Goal: Task Accomplishment & Management: Use online tool/utility

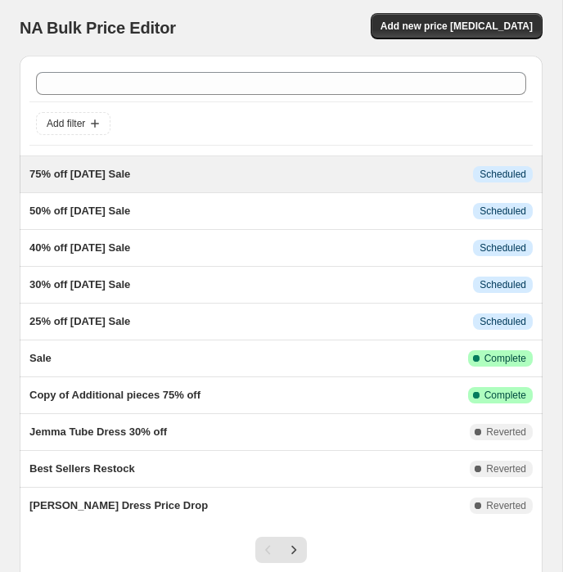
click at [130, 176] on span "75% off [DATE] Sale" at bounding box center [79, 174] width 101 height 12
select select "percentage"
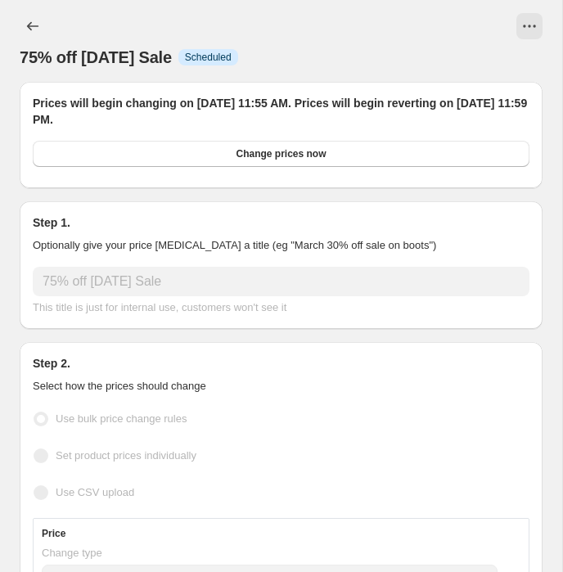
select select "collection"
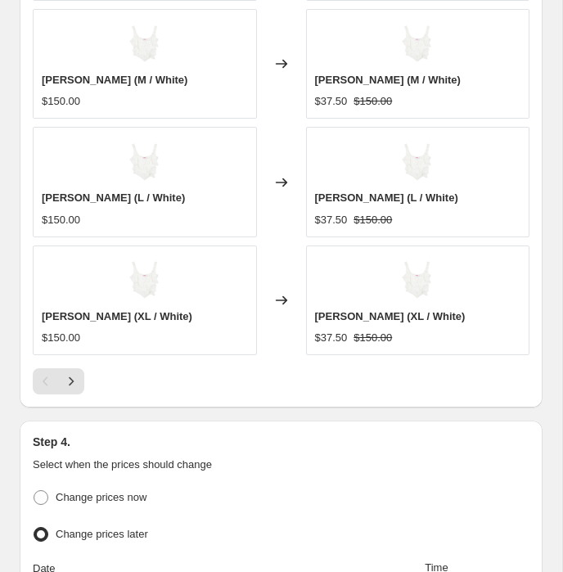
scroll to position [1950, 0]
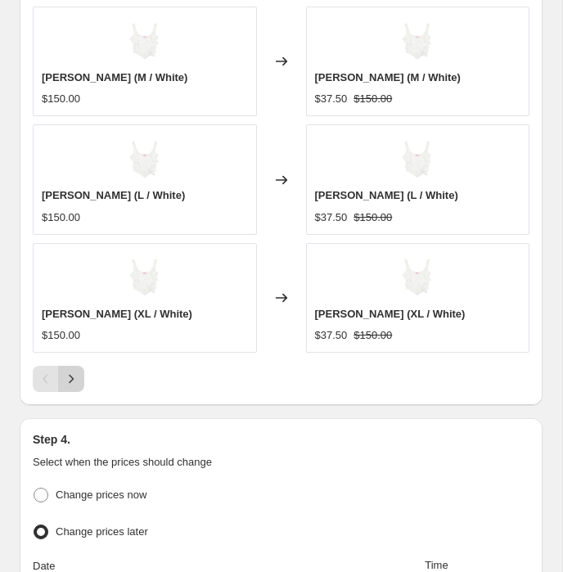
click at [66, 371] on icon "Next" at bounding box center [71, 379] width 16 height 16
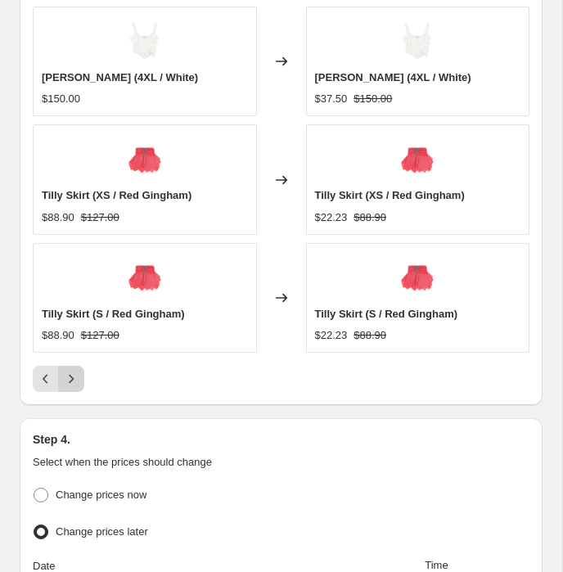
click at [66, 371] on icon "Next" at bounding box center [71, 379] width 16 height 16
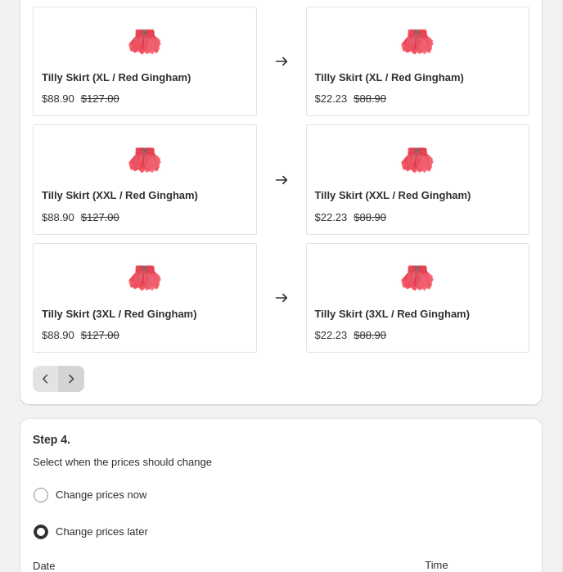
click at [66, 371] on icon "Next" at bounding box center [71, 379] width 16 height 16
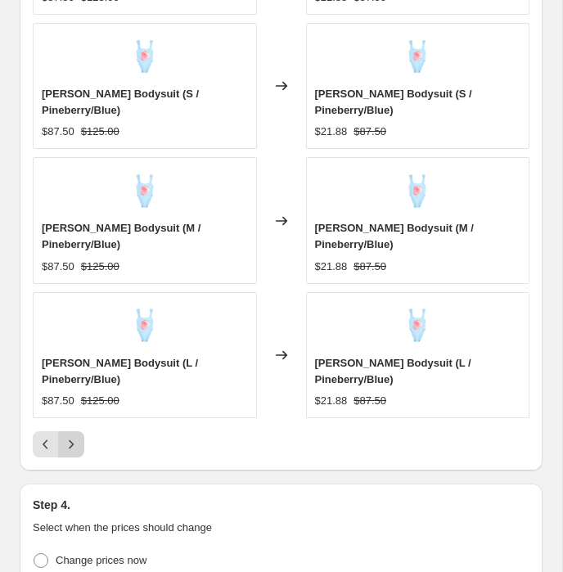
click at [66, 436] on icon "Next" at bounding box center [71, 444] width 16 height 16
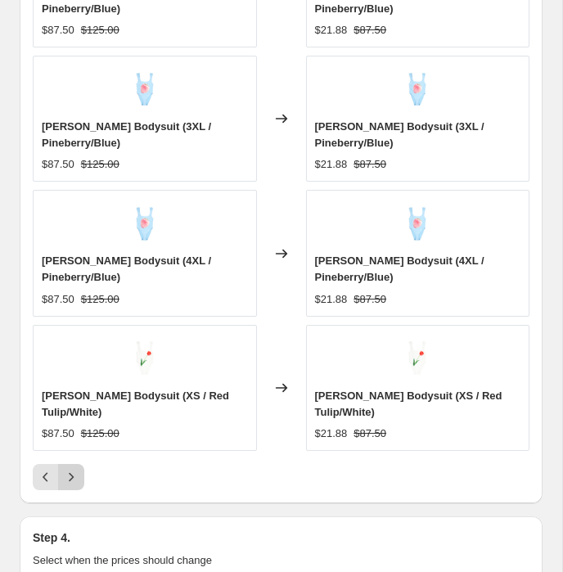
click at [66, 469] on icon "Next" at bounding box center [71, 477] width 16 height 16
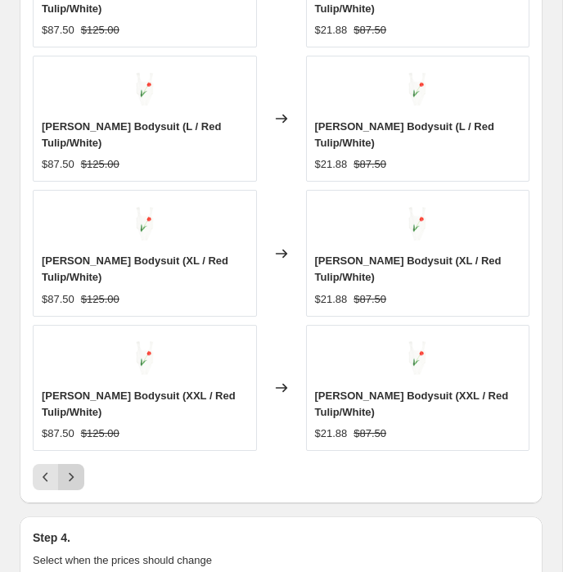
click at [66, 469] on icon "Next" at bounding box center [71, 477] width 16 height 16
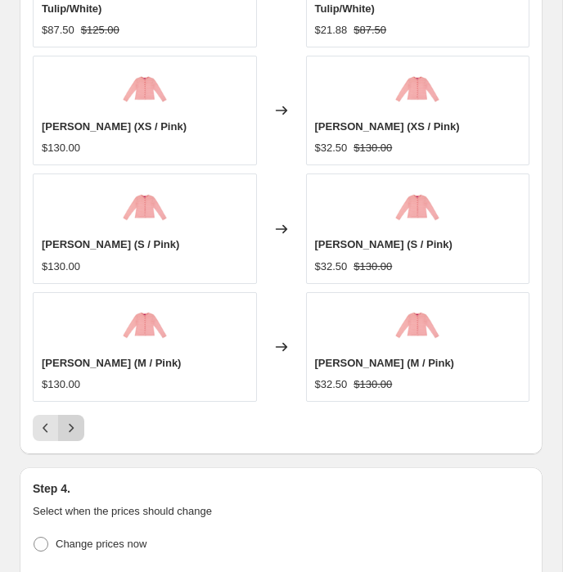
click at [66, 420] on icon "Next" at bounding box center [71, 428] width 16 height 16
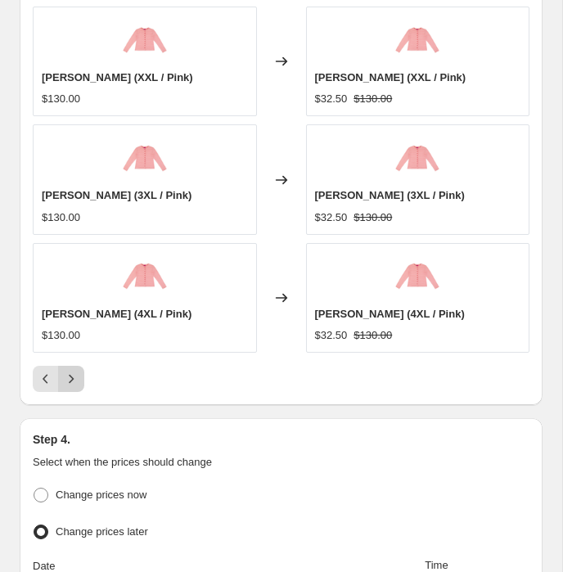
click at [71, 375] on icon "Next" at bounding box center [71, 379] width 5 height 9
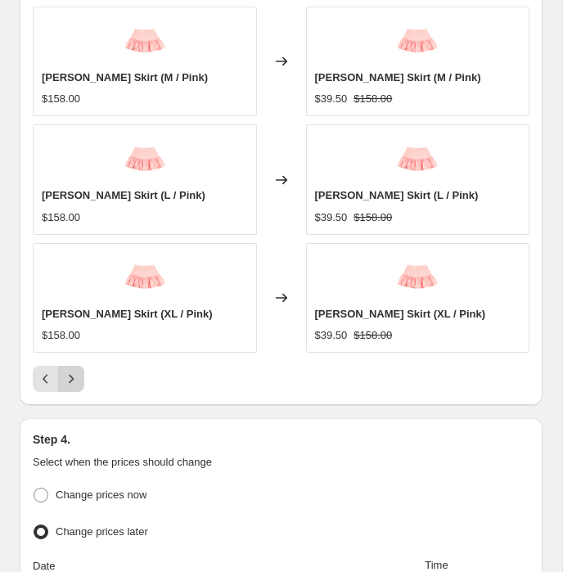
click at [71, 375] on icon "Next" at bounding box center [71, 379] width 5 height 9
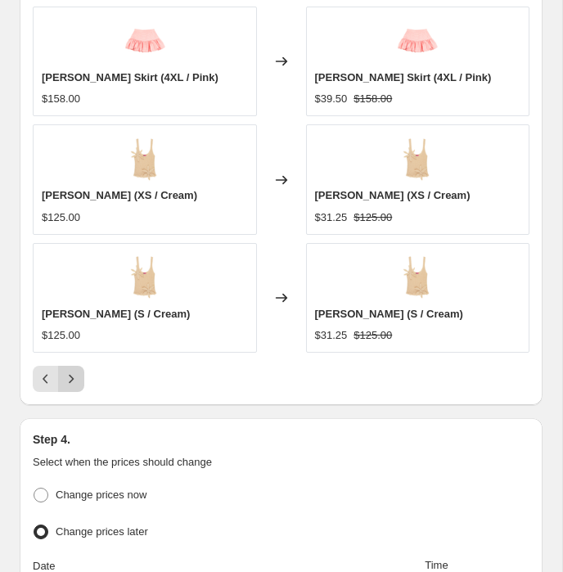
click at [71, 375] on icon "Next" at bounding box center [71, 379] width 5 height 9
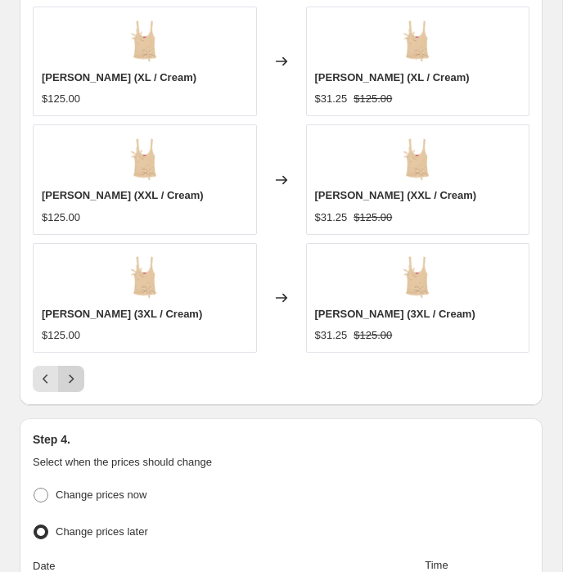
click at [73, 371] on icon "Next" at bounding box center [71, 379] width 16 height 16
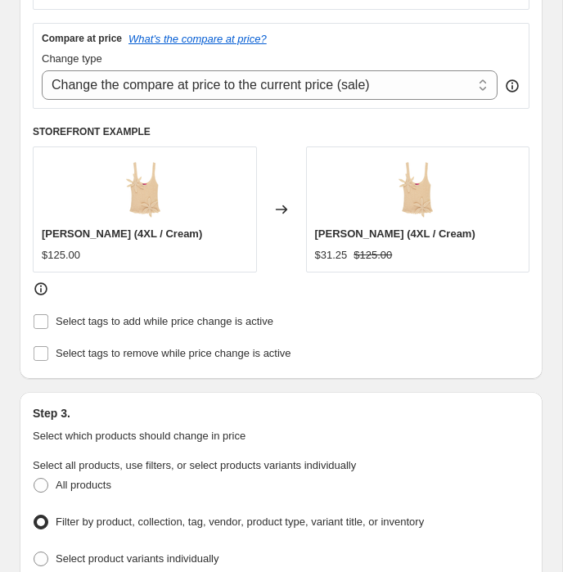
scroll to position [257, 0]
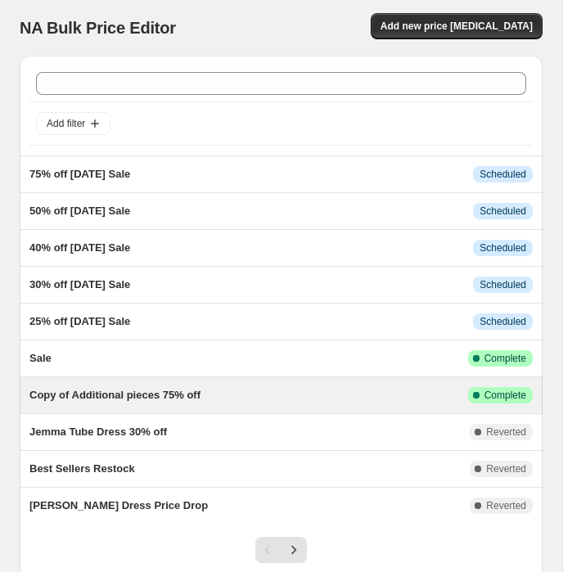
click at [261, 394] on div "Copy of Additional pieces 75% off" at bounding box center [248, 395] width 439 height 16
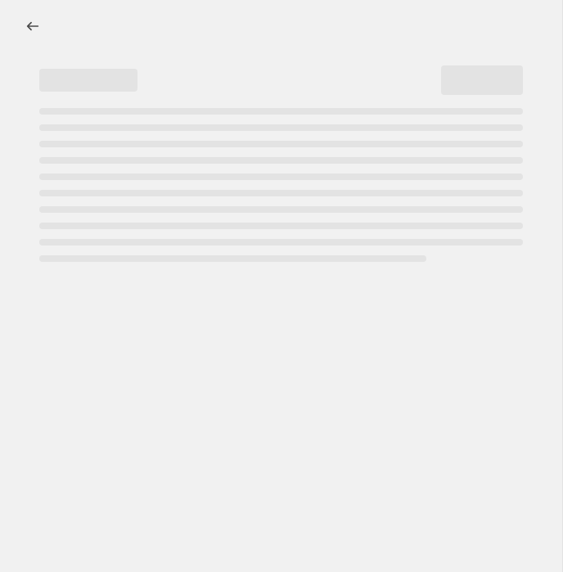
select select "percentage"
select select "collection"
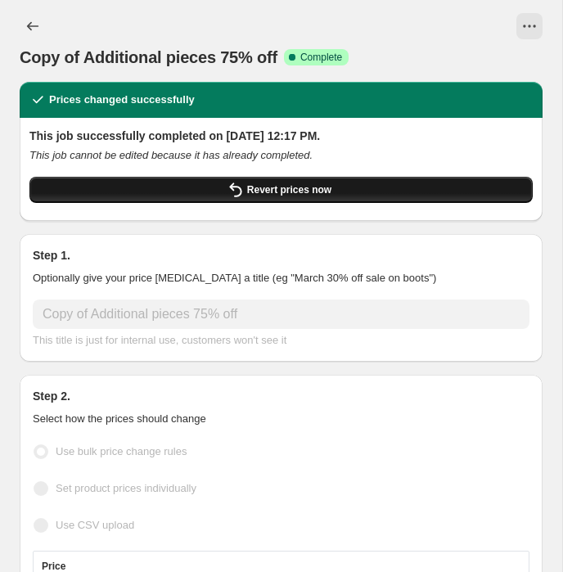
click at [349, 198] on button "Revert prices now" at bounding box center [280, 190] width 503 height 26
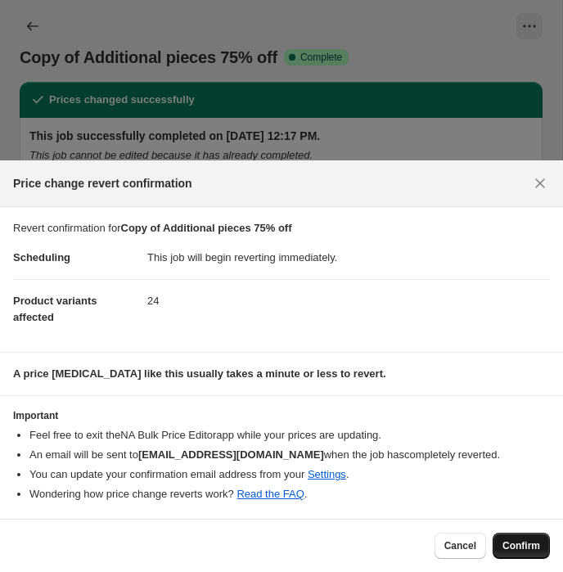
click at [522, 544] on span "Confirm" at bounding box center [521, 545] width 38 height 13
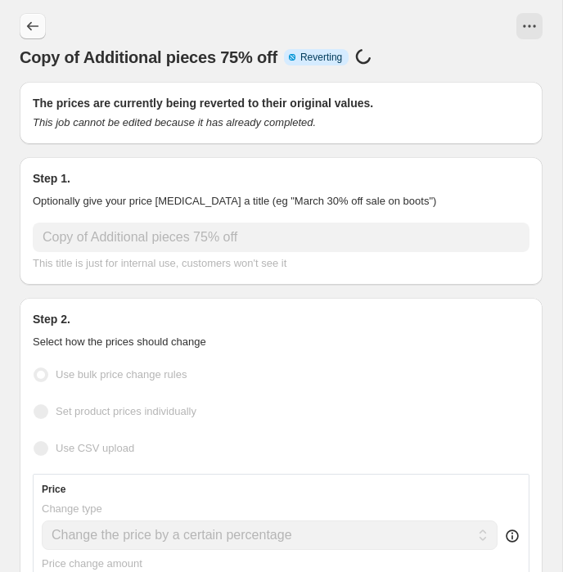
click at [37, 28] on icon "Price change jobs" at bounding box center [33, 26] width 16 height 16
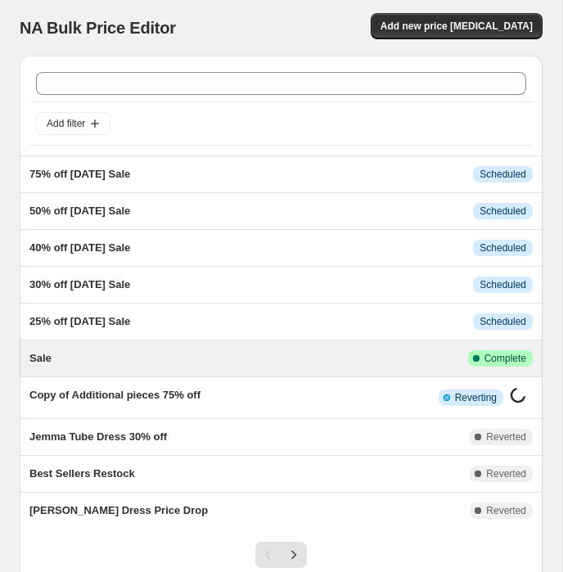
click at [118, 363] on div "Sale" at bounding box center [248, 358] width 439 height 16
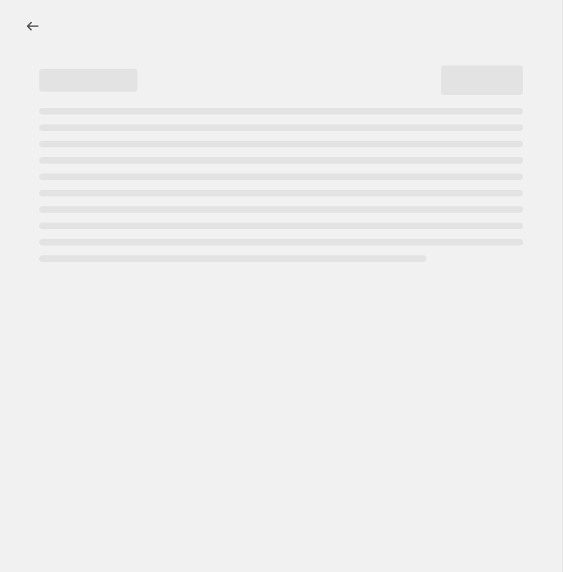
select select "percentage"
select select "collection"
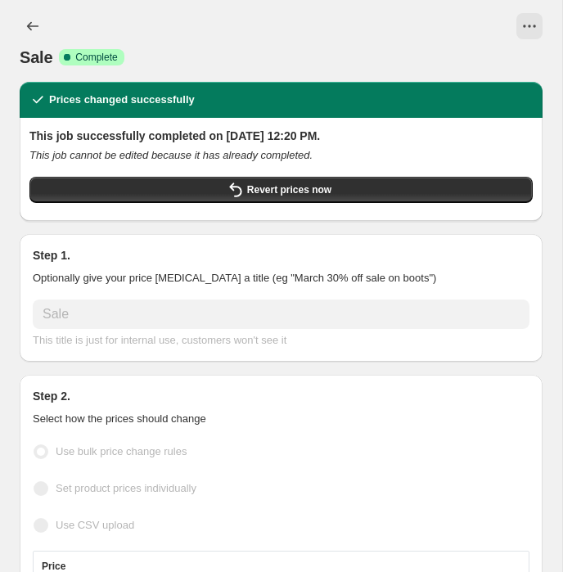
click at [238, 174] on div "This job successfully completed on [DATE] 12:20 PM. This job cannot be edited b…" at bounding box center [280, 169] width 503 height 83
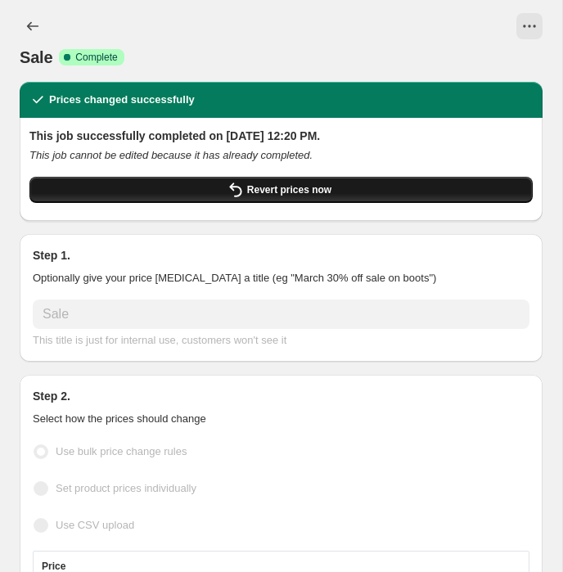
click at [238, 200] on button "Revert prices now" at bounding box center [280, 190] width 503 height 26
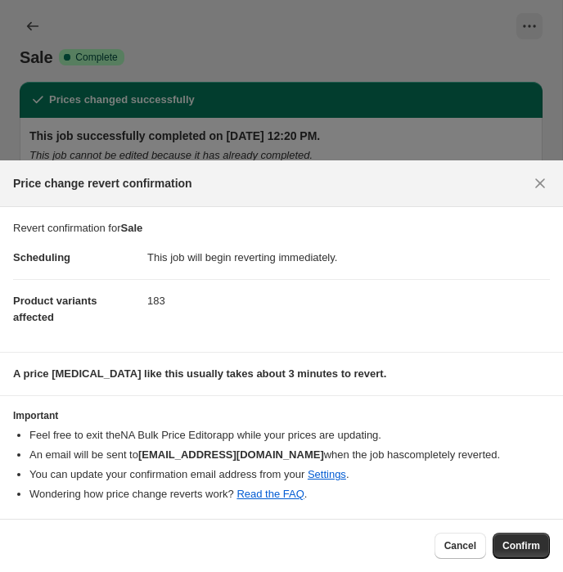
select select "percentage"
select select "collection"
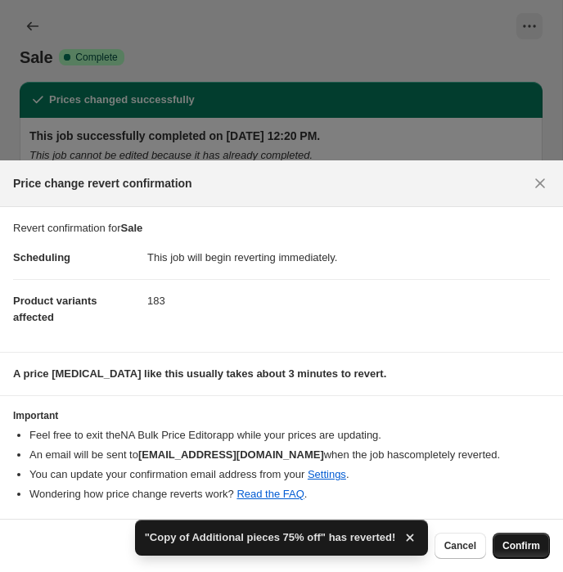
click at [516, 548] on span "Confirm" at bounding box center [521, 545] width 38 height 13
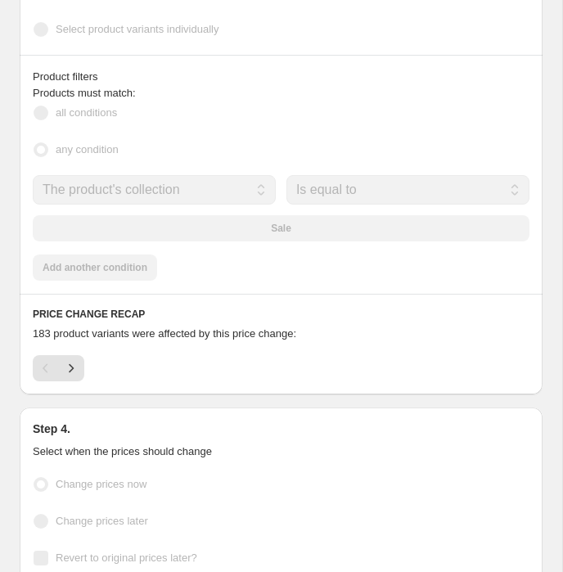
scroll to position [1324, 0]
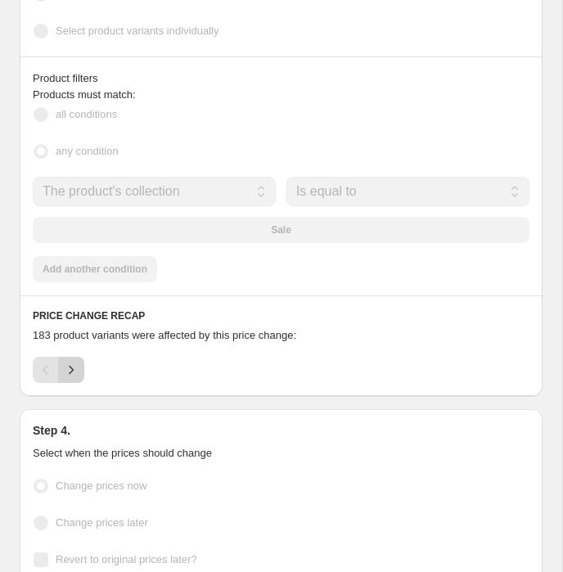
click at [79, 362] on icon "Next" at bounding box center [71, 370] width 16 height 16
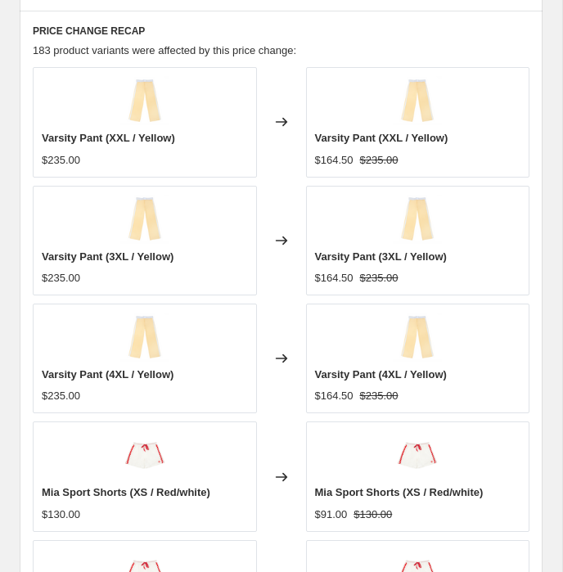
scroll to position [1826, 0]
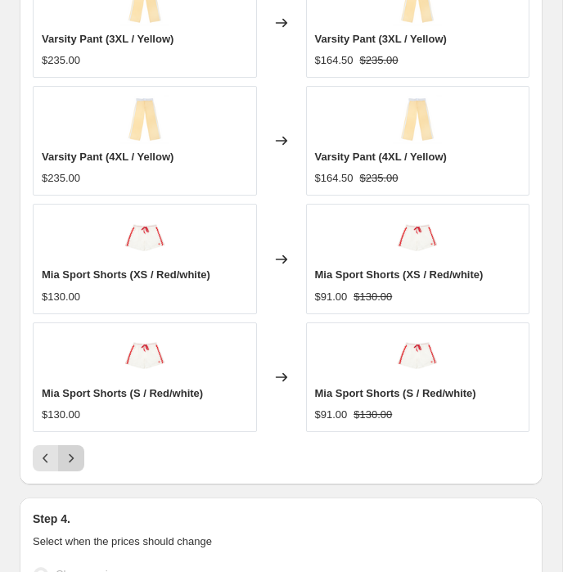
click at [68, 450] on icon "Next" at bounding box center [71, 458] width 16 height 16
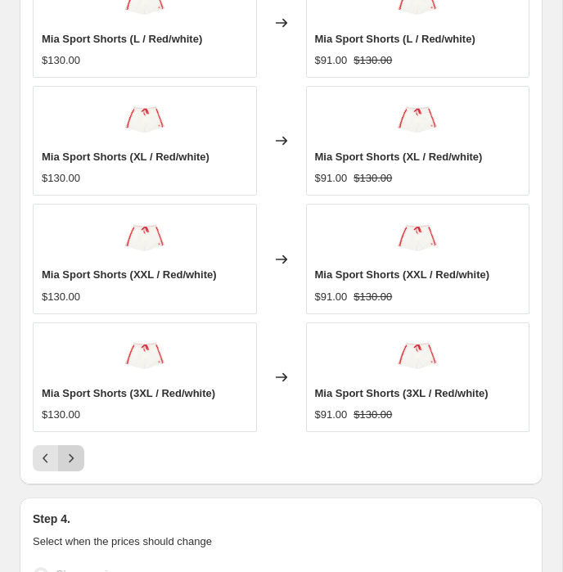
click at [68, 450] on icon "Next" at bounding box center [71, 458] width 16 height 16
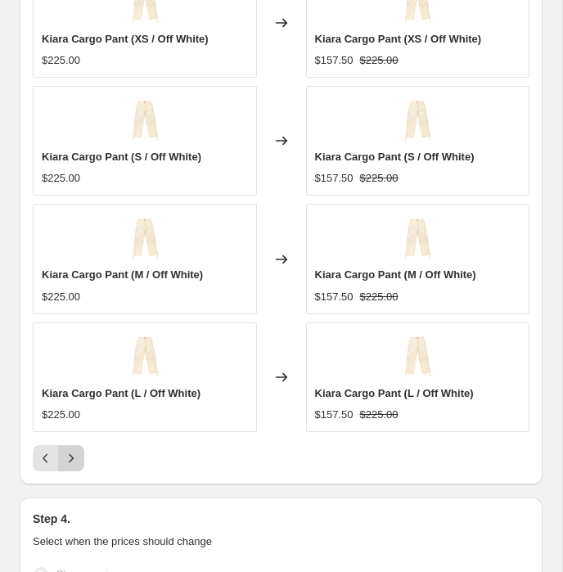
click at [69, 450] on icon "Next" at bounding box center [71, 458] width 16 height 16
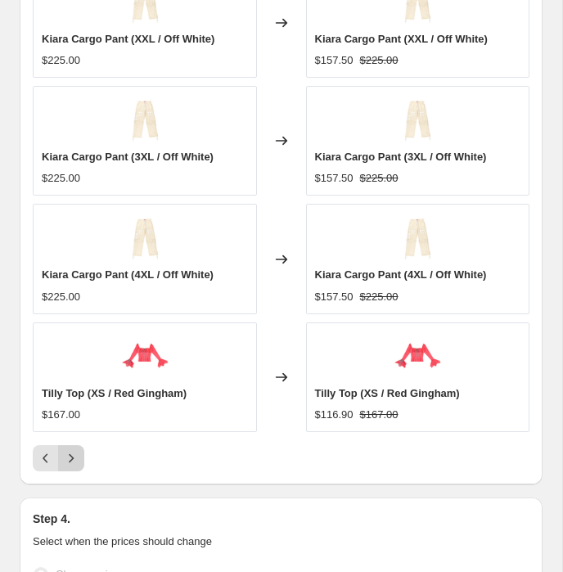
click at [69, 450] on icon "Next" at bounding box center [71, 458] width 16 height 16
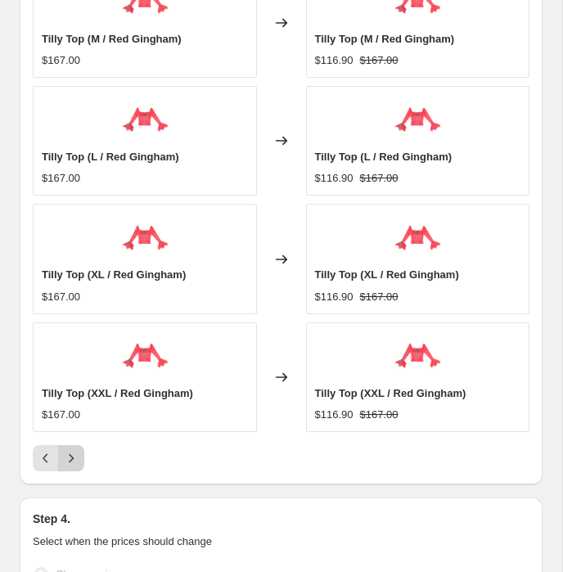
click at [69, 450] on icon "Next" at bounding box center [71, 458] width 16 height 16
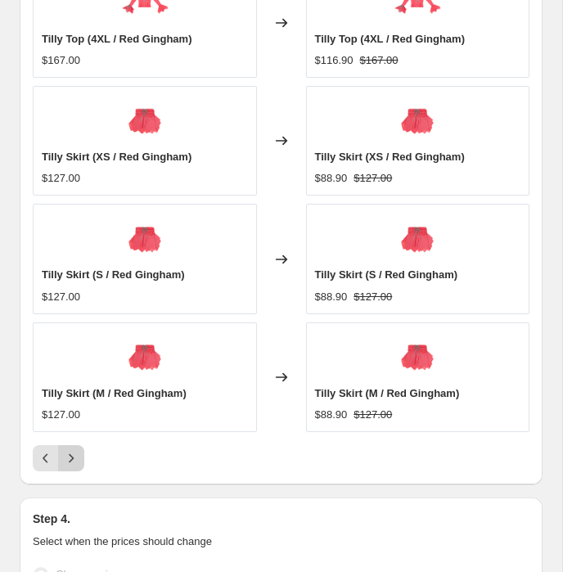
click at [69, 450] on icon "Next" at bounding box center [71, 458] width 16 height 16
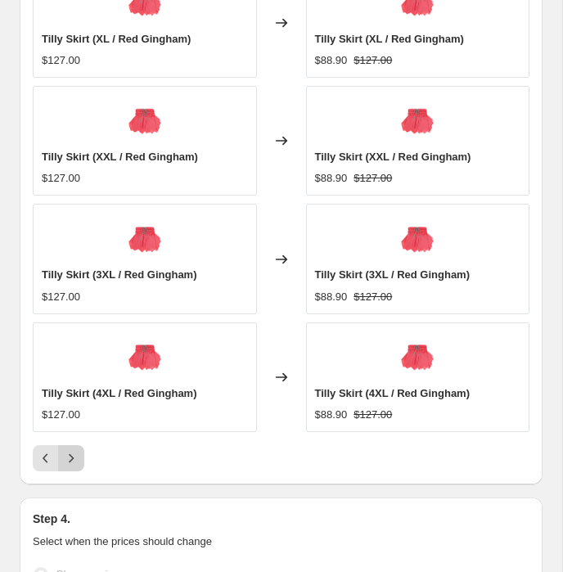
click at [69, 450] on icon "Next" at bounding box center [71, 458] width 16 height 16
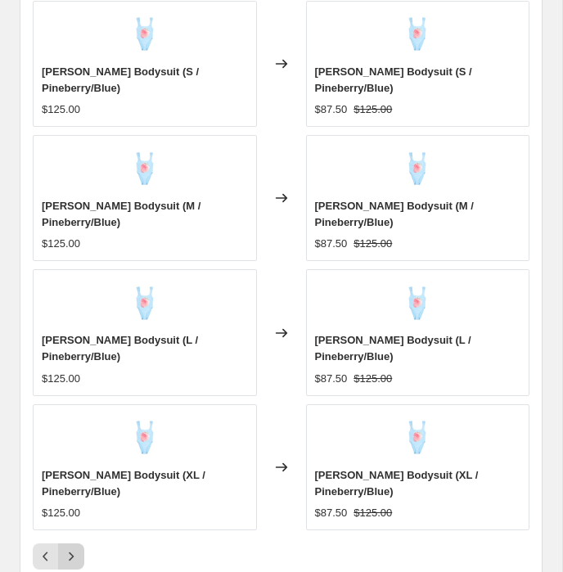
click at [69, 548] on icon "Next" at bounding box center [71, 556] width 16 height 16
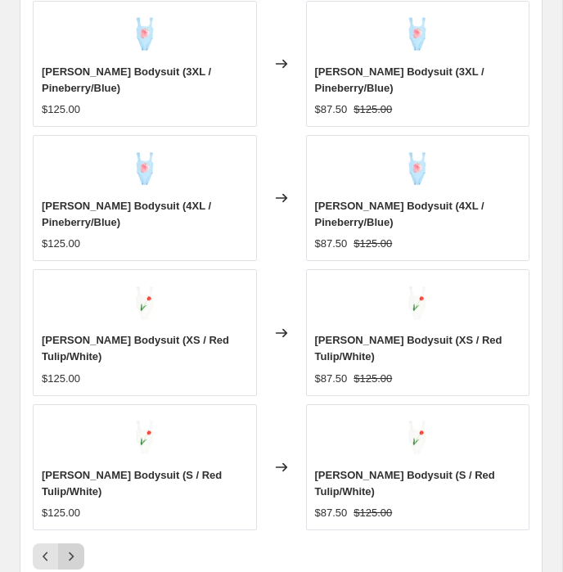
click at [69, 548] on icon "Next" at bounding box center [71, 556] width 16 height 16
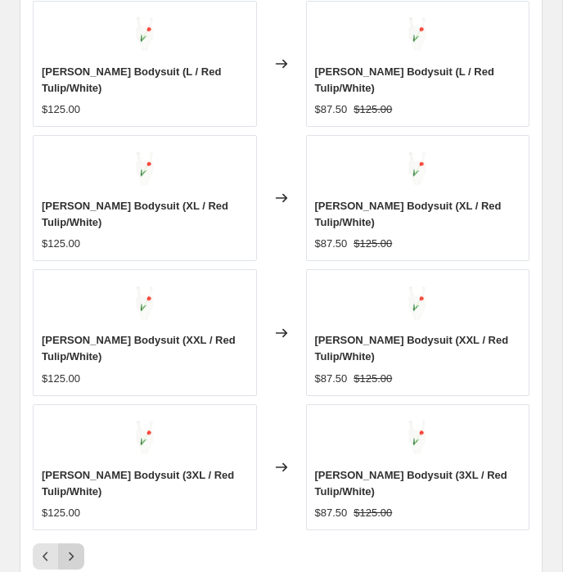
click at [69, 548] on icon "Next" at bounding box center [71, 556] width 16 height 16
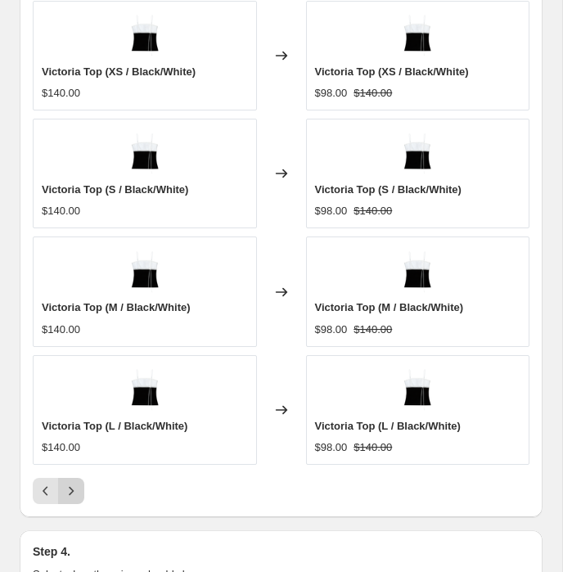
click at [69, 483] on icon "Next" at bounding box center [71, 491] width 16 height 16
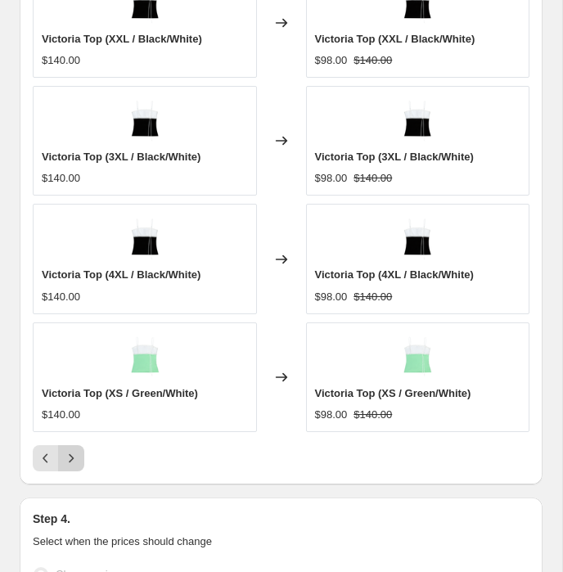
click at [70, 450] on icon "Next" at bounding box center [71, 458] width 16 height 16
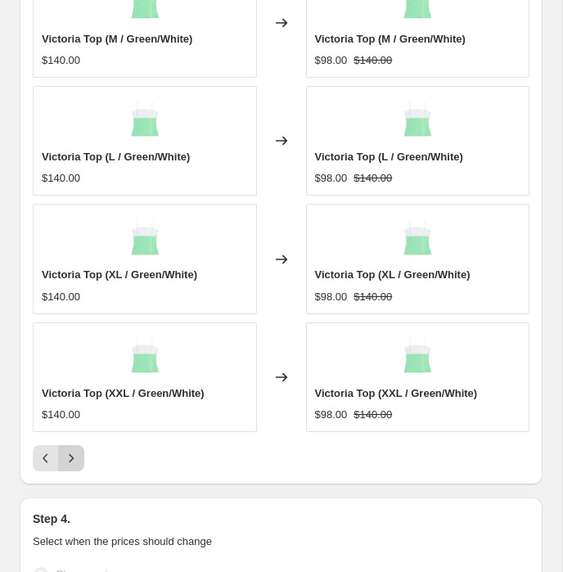
click at [70, 450] on icon "Next" at bounding box center [71, 458] width 16 height 16
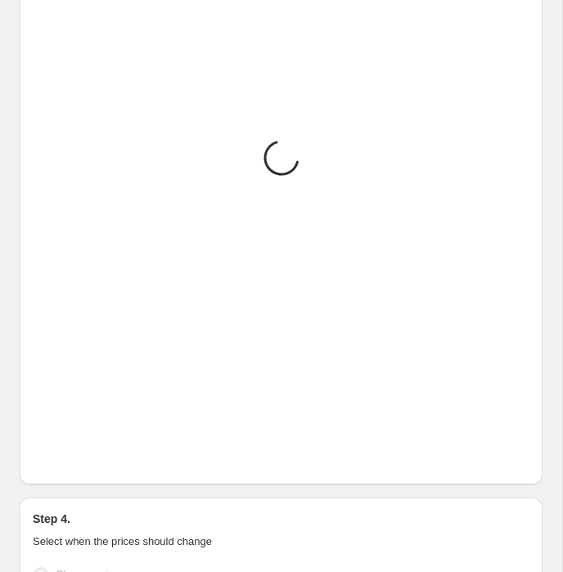
scroll to position [0, 0]
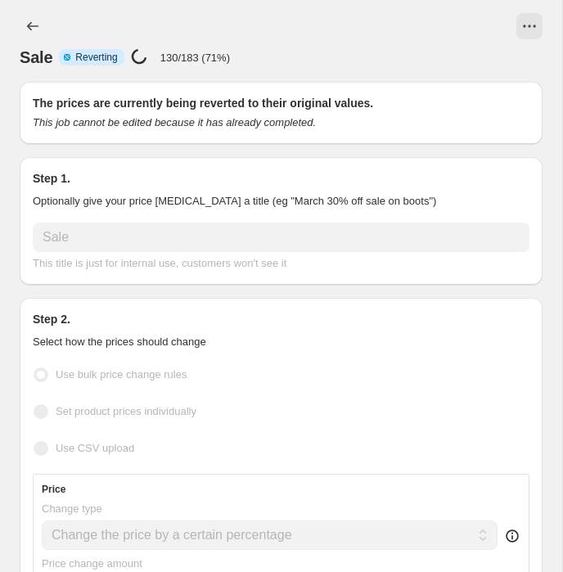
select select "percentage"
select select "collection"
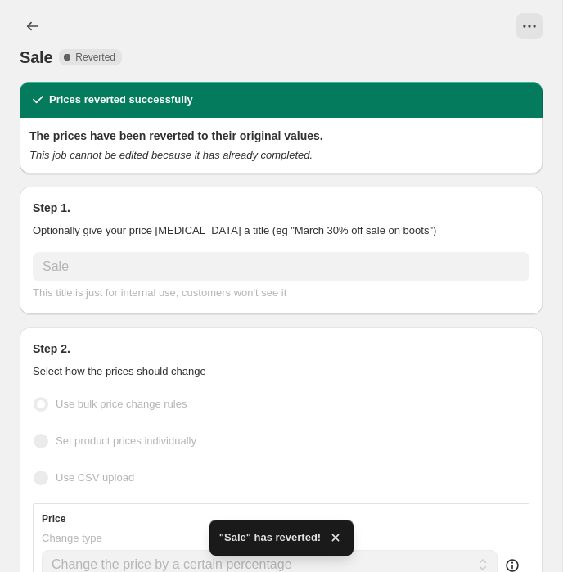
click at [70, 447] on span "Set product prices individually" at bounding box center [126, 441] width 141 height 16
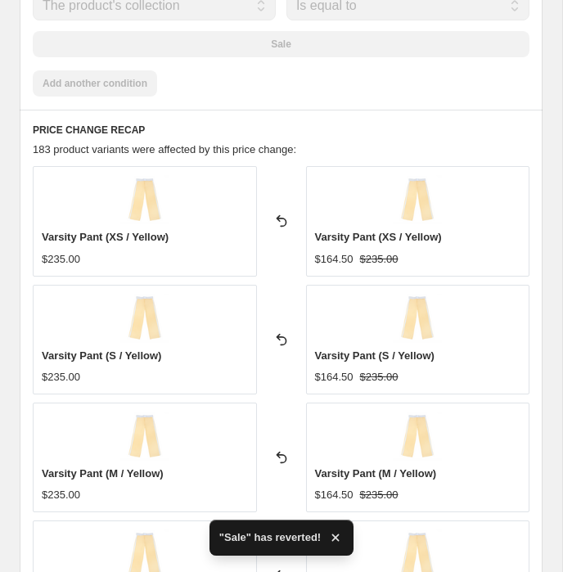
scroll to position [1924, 0]
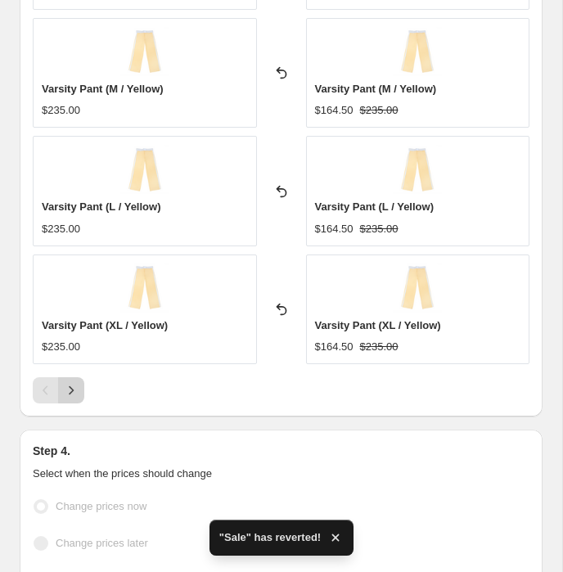
click at [75, 382] on icon "Next" at bounding box center [71, 390] width 16 height 16
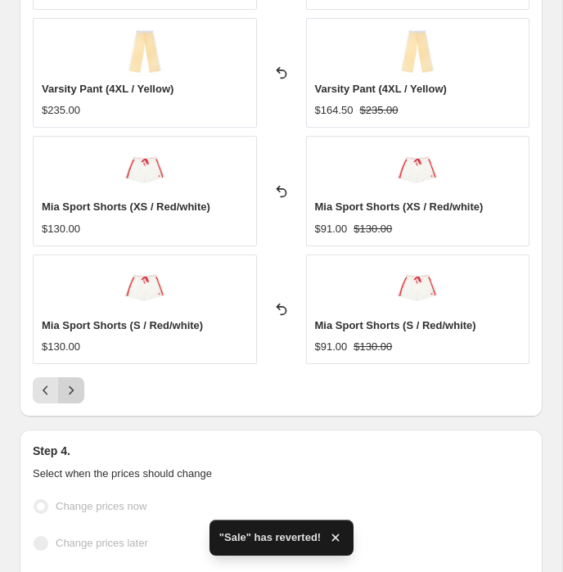
click at [75, 382] on icon "Next" at bounding box center [71, 390] width 16 height 16
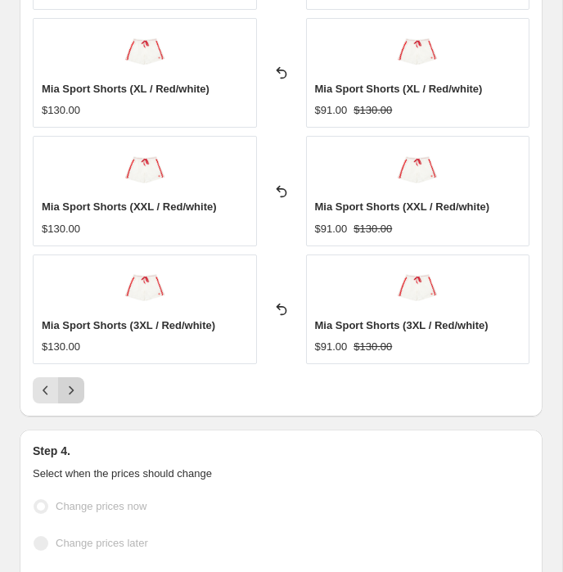
click at [74, 382] on icon "Next" at bounding box center [71, 390] width 16 height 16
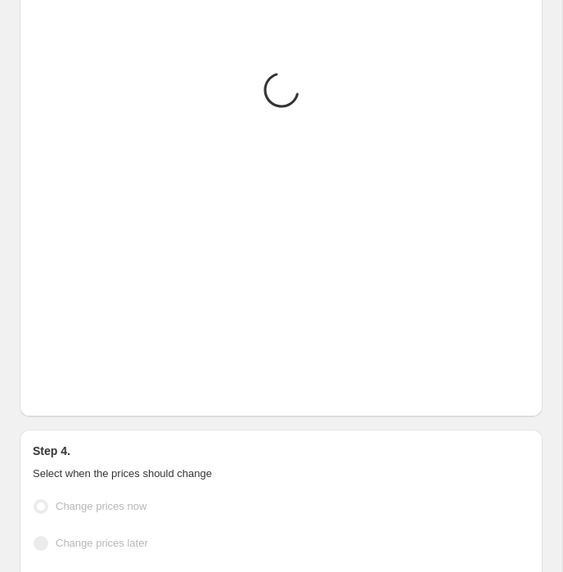
click at [74, 382] on icon "Next" at bounding box center [71, 390] width 16 height 16
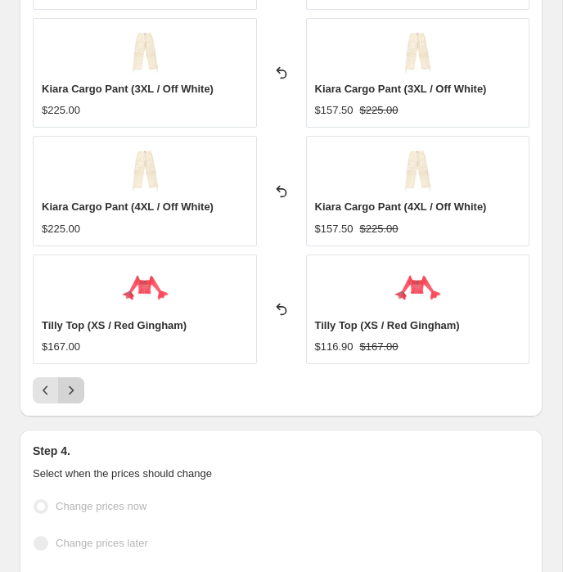
click at [74, 382] on icon "Next" at bounding box center [71, 390] width 16 height 16
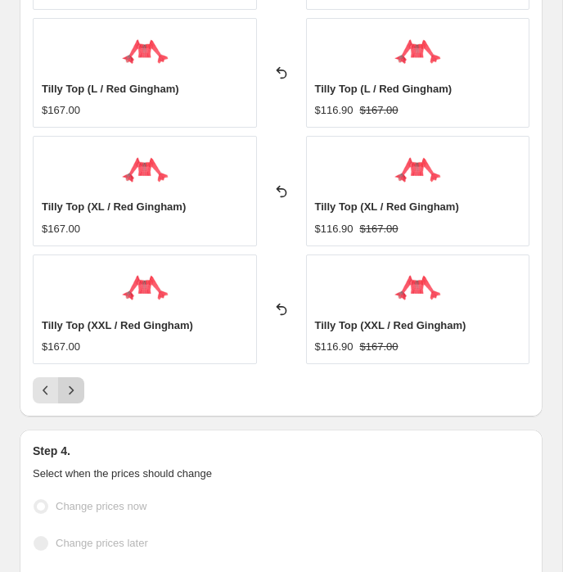
click at [75, 382] on icon "Next" at bounding box center [71, 390] width 16 height 16
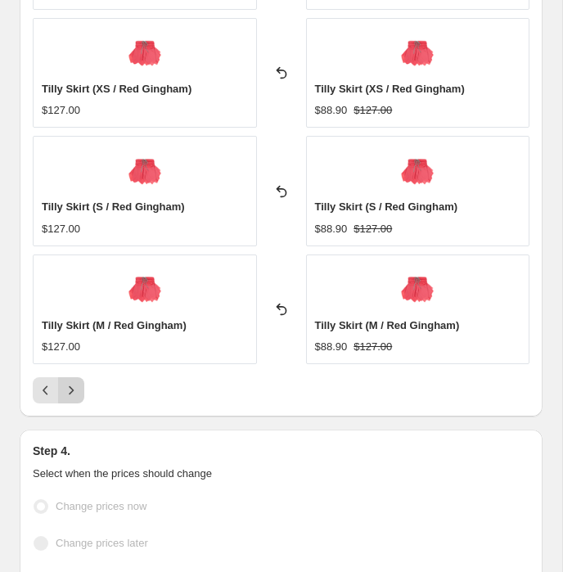
click at [75, 382] on icon "Next" at bounding box center [71, 390] width 16 height 16
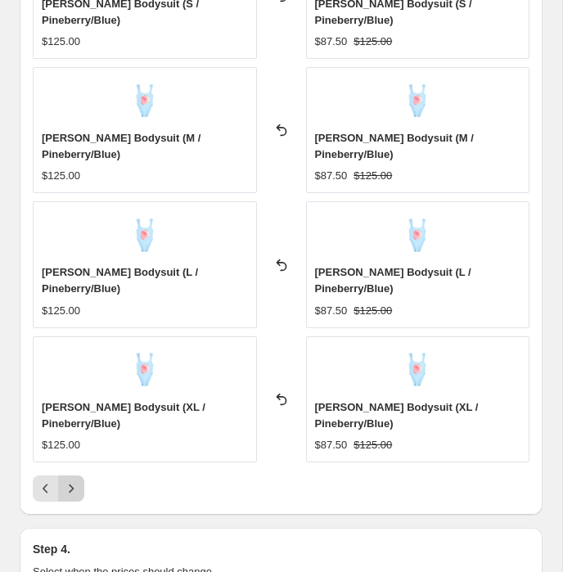
click at [75, 480] on icon "Next" at bounding box center [71, 488] width 16 height 16
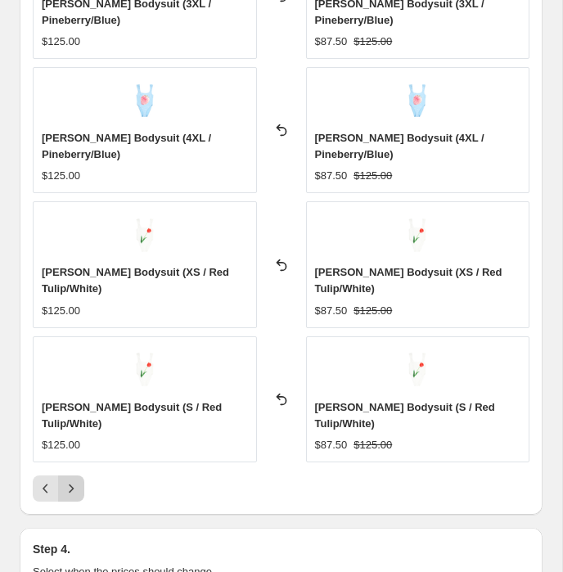
click at [74, 480] on icon "Next" at bounding box center [71, 488] width 16 height 16
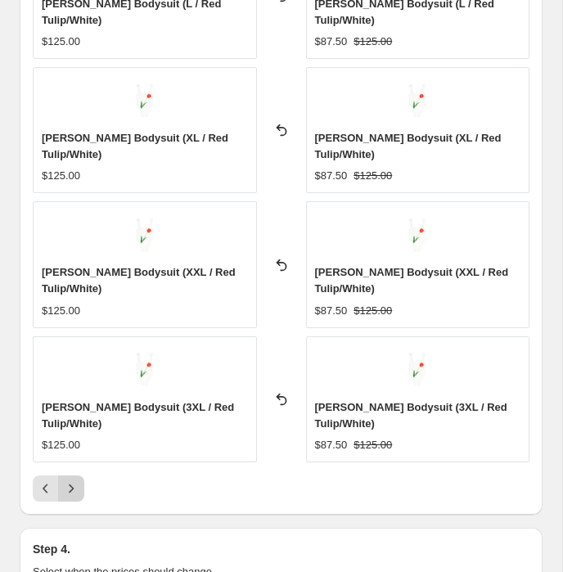
click at [74, 480] on icon "Next" at bounding box center [71, 488] width 16 height 16
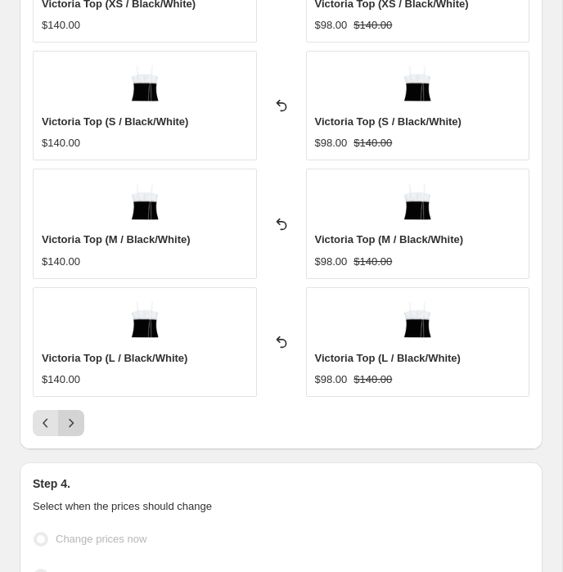
click at [74, 415] on icon "Next" at bounding box center [71, 423] width 16 height 16
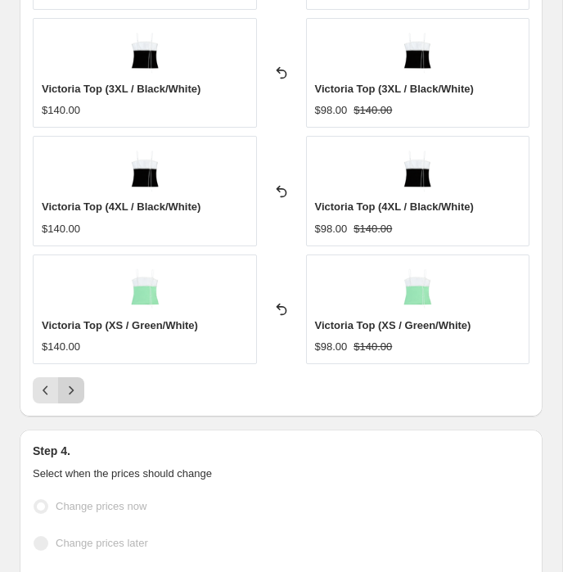
click at [75, 382] on icon "Next" at bounding box center [71, 390] width 16 height 16
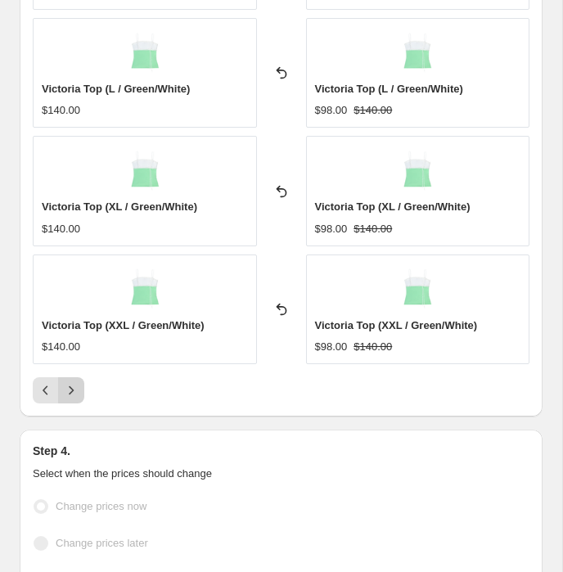
click at [76, 382] on icon "Next" at bounding box center [71, 390] width 16 height 16
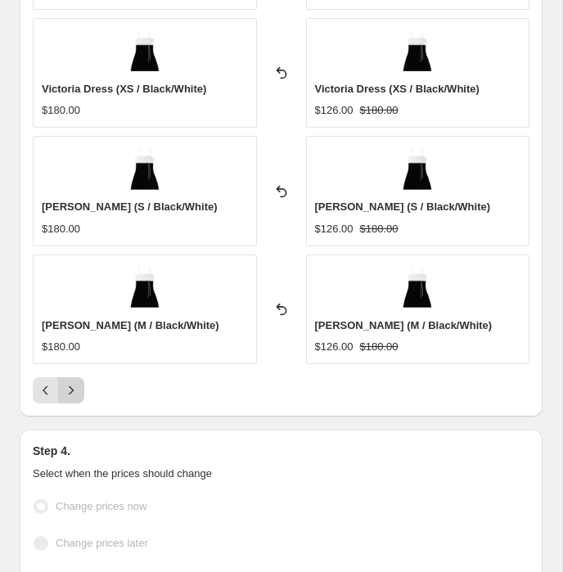
click at [77, 382] on icon "Next" at bounding box center [71, 390] width 16 height 16
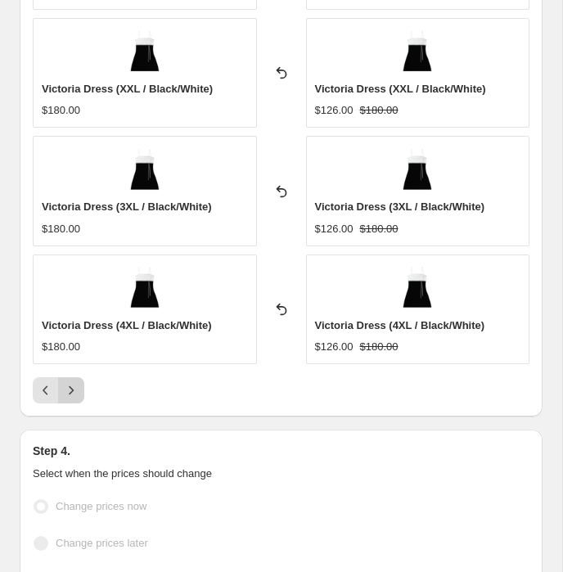
click at [77, 382] on icon "Next" at bounding box center [71, 390] width 16 height 16
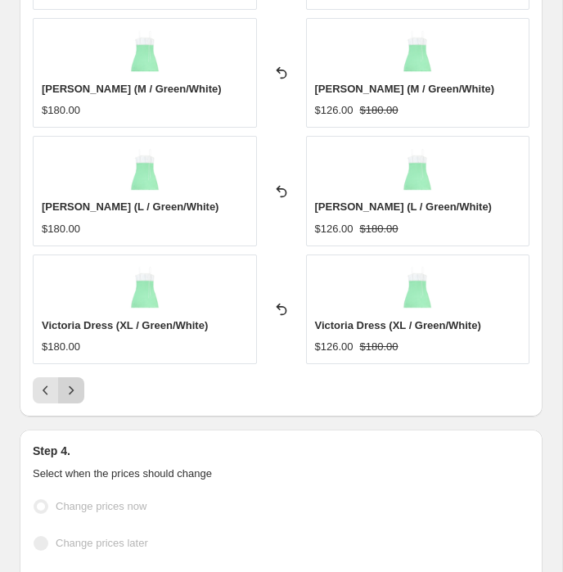
click at [77, 382] on icon "Next" at bounding box center [71, 390] width 16 height 16
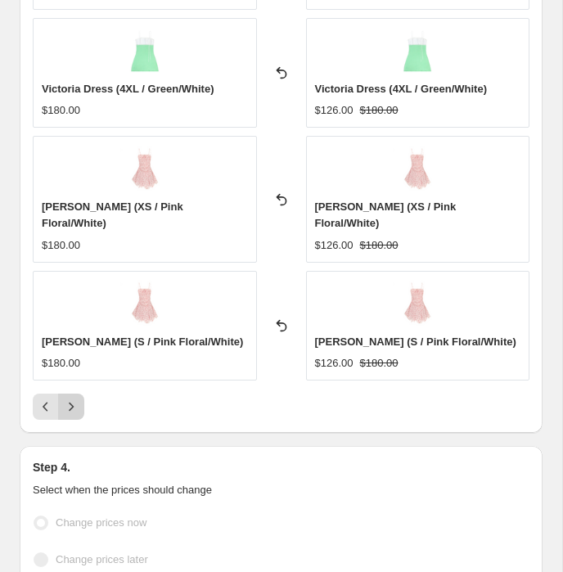
click at [77, 398] on icon "Next" at bounding box center [71, 406] width 16 height 16
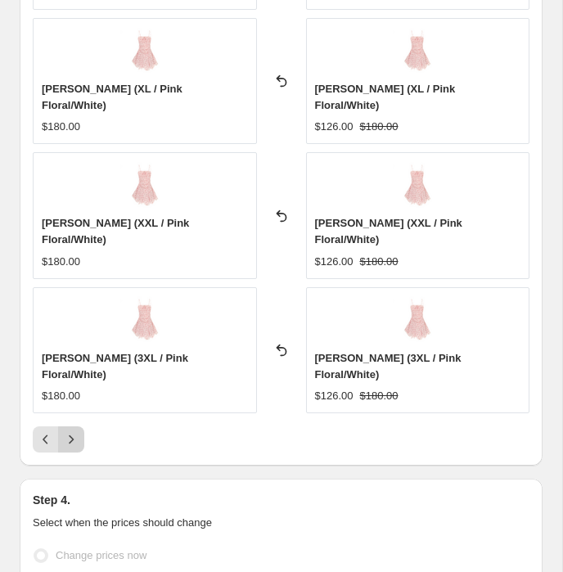
click at [77, 431] on icon "Next" at bounding box center [71, 439] width 16 height 16
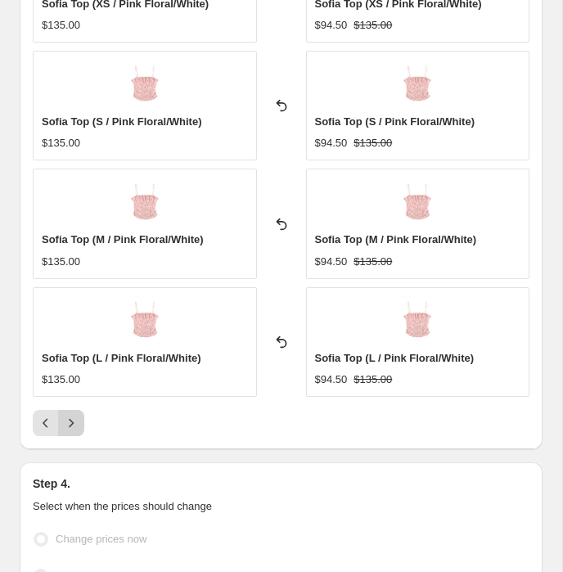
click at [77, 415] on icon "Next" at bounding box center [71, 423] width 16 height 16
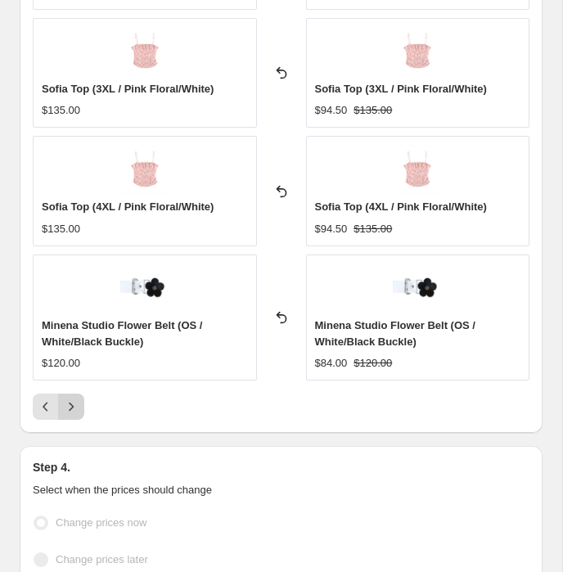
click at [77, 376] on div "Sofia Top (XL / Pink Floral/White) $135.00 Reverted back Sofia Top (XL / Pink F…" at bounding box center [281, 101] width 497 height 638
click at [76, 394] on button "Next" at bounding box center [71, 407] width 26 height 26
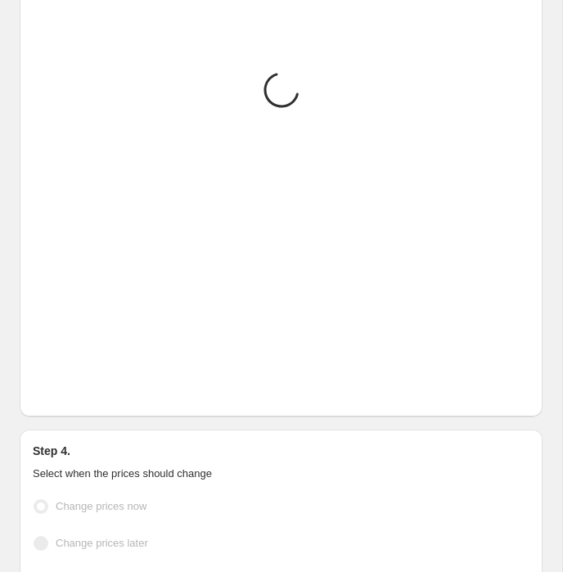
scroll to position [1940, 0]
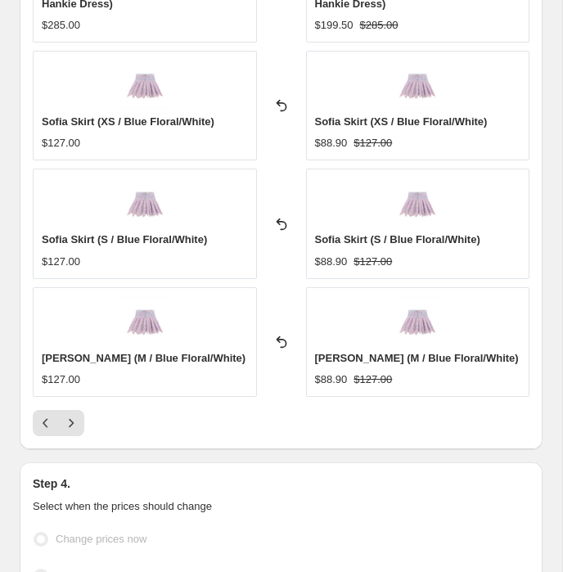
click at [76, 397] on div "Minena Studio Flower Belt (OS / Pink/White) $120.00 Reverted back Minena Studio…" at bounding box center [281, 109] width 497 height 655
click at [76, 415] on icon "Next" at bounding box center [71, 423] width 16 height 16
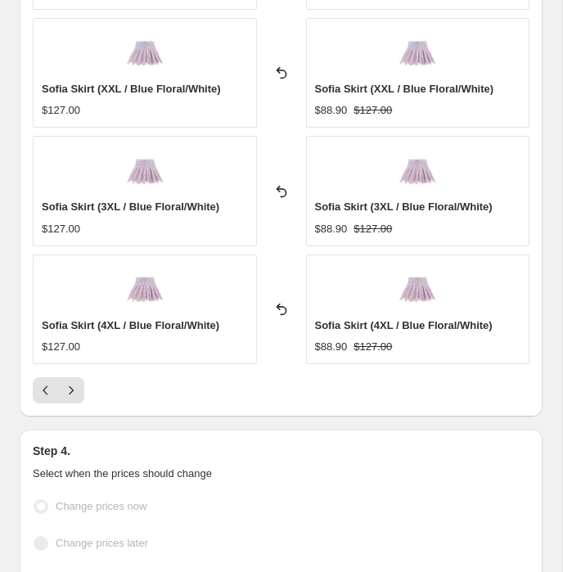
click at [74, 390] on button "Next" at bounding box center [71, 390] width 26 height 26
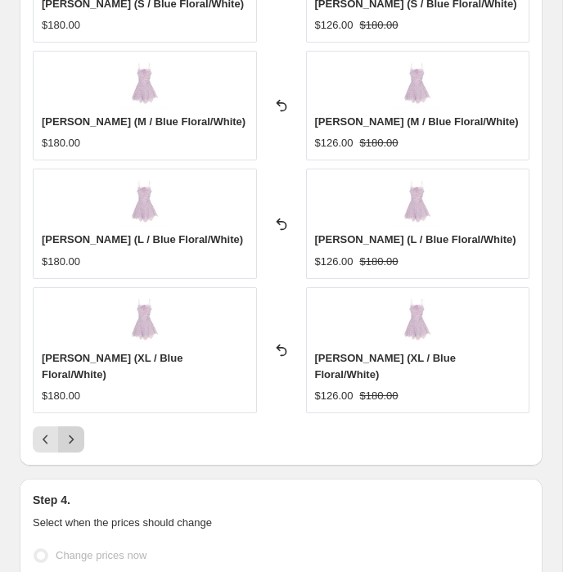
click at [73, 426] on button "Next" at bounding box center [71, 439] width 26 height 26
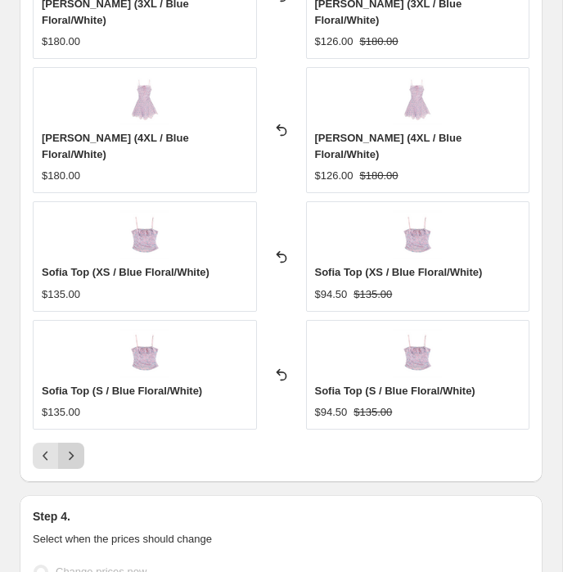
click at [71, 443] on button "Next" at bounding box center [71, 456] width 26 height 26
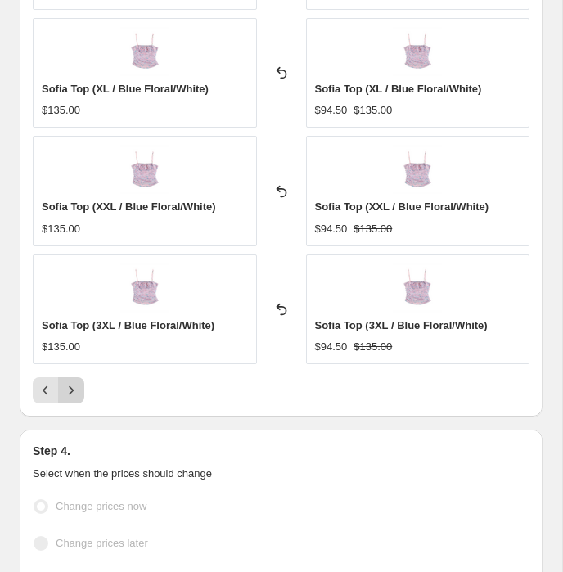
click at [71, 386] on button "Next" at bounding box center [71, 390] width 26 height 26
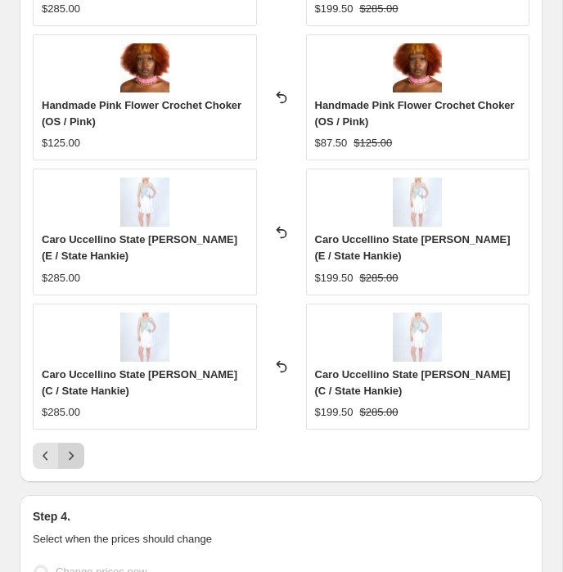
click at [71, 386] on div "Caro Uccellino State Hankie Dress (C / State Hankie) $285.00" at bounding box center [145, 394] width 206 height 54
click at [71, 448] on icon "Next" at bounding box center [71, 456] width 16 height 16
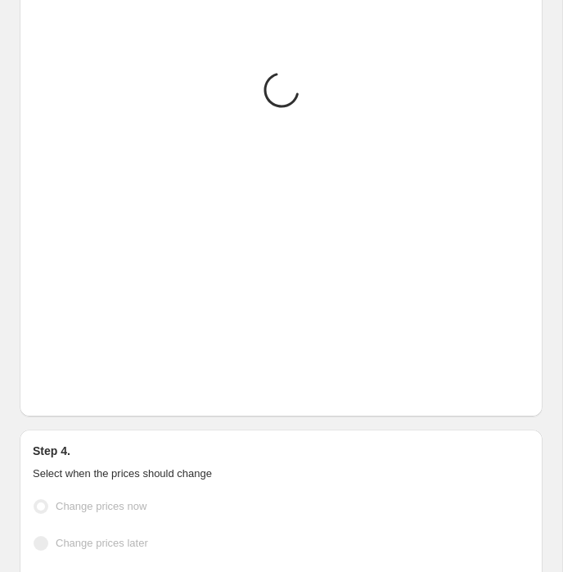
scroll to position [1940, 0]
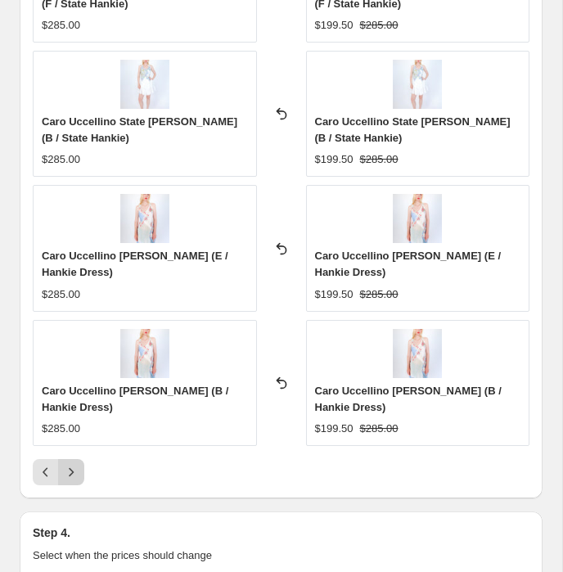
click at [72, 464] on icon "Next" at bounding box center [71, 472] width 16 height 16
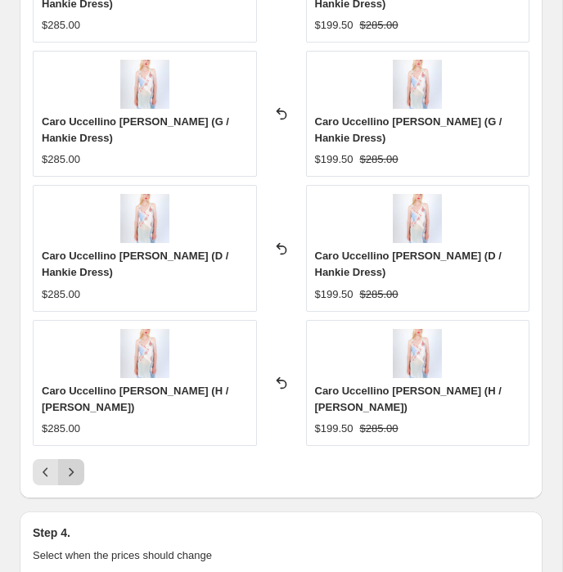
click at [72, 464] on icon "Next" at bounding box center [71, 472] width 16 height 16
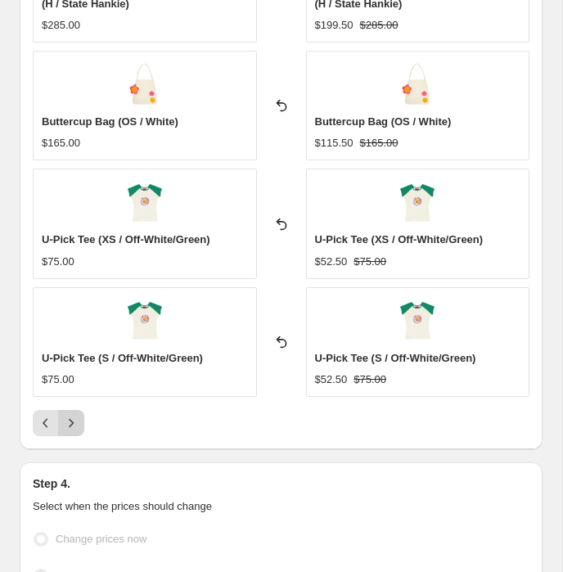
click at [69, 417] on icon "Next" at bounding box center [71, 423] width 16 height 16
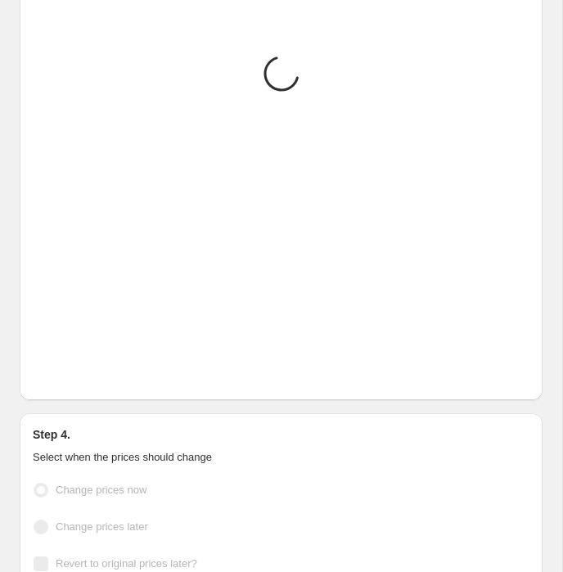
scroll to position [1924, 0]
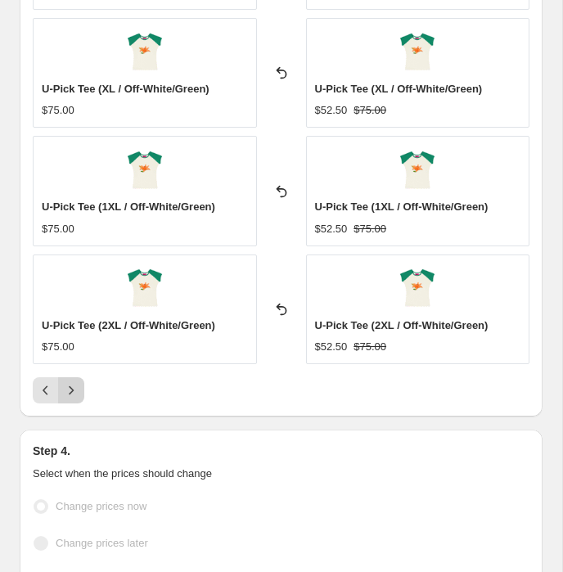
click at [67, 383] on icon "Next" at bounding box center [71, 390] width 16 height 16
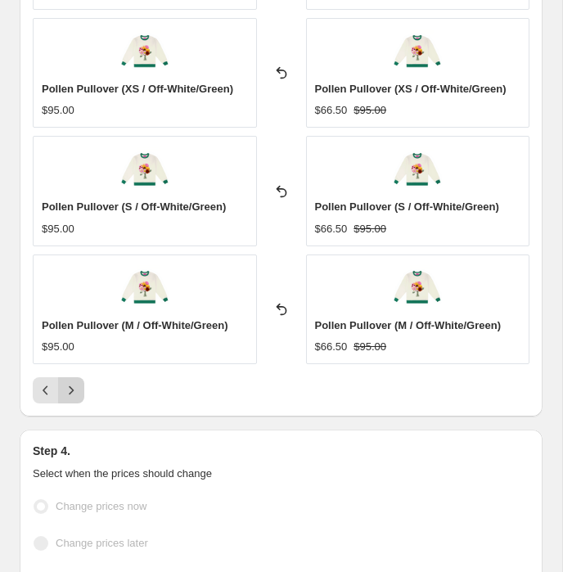
click at [65, 382] on icon "Next" at bounding box center [71, 390] width 16 height 16
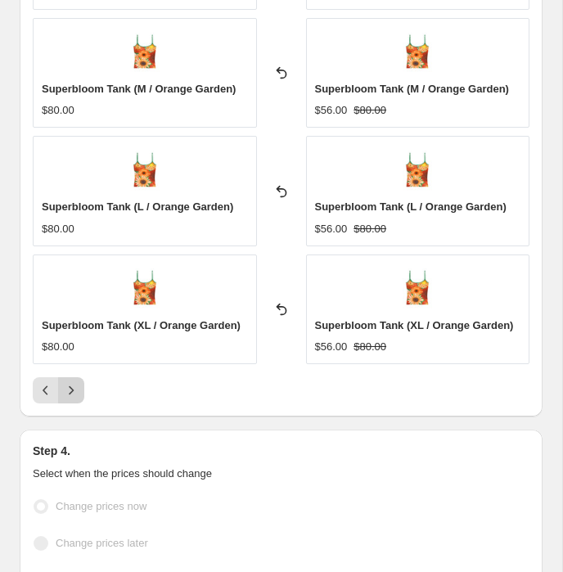
click at [65, 382] on icon "Next" at bounding box center [71, 390] width 16 height 16
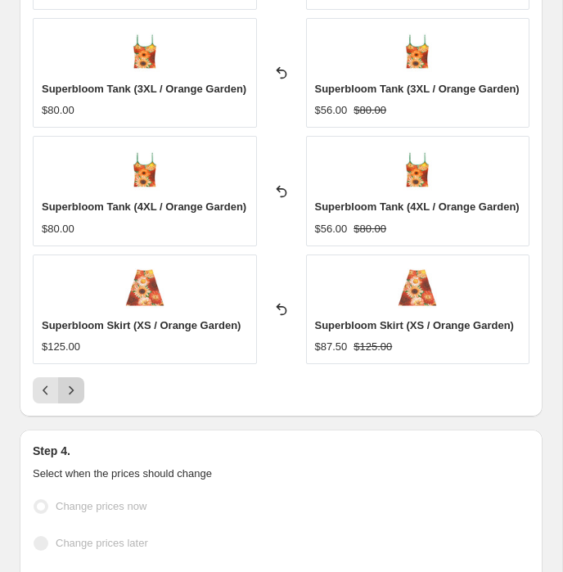
scroll to position [1940, 0]
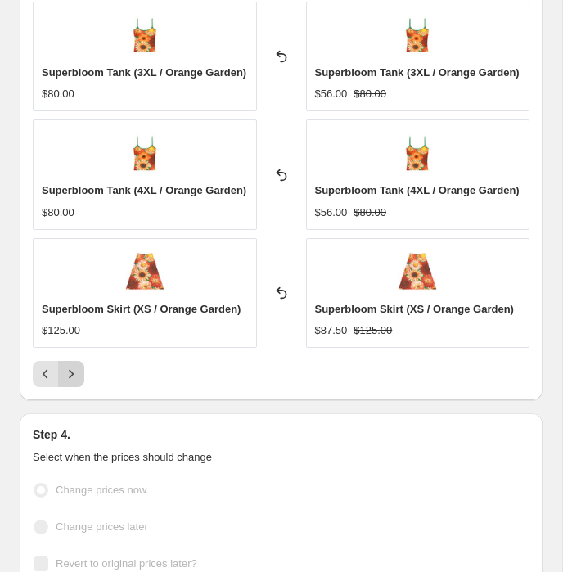
click at [76, 382] on icon "Next" at bounding box center [71, 374] width 16 height 16
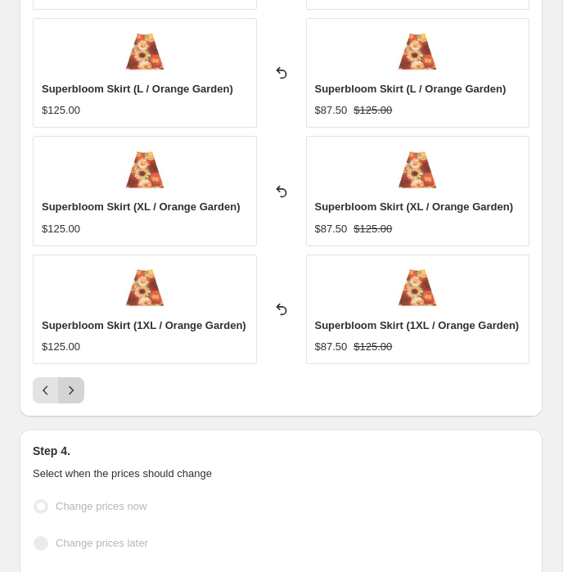
click at [72, 397] on icon "Next" at bounding box center [71, 390] width 16 height 16
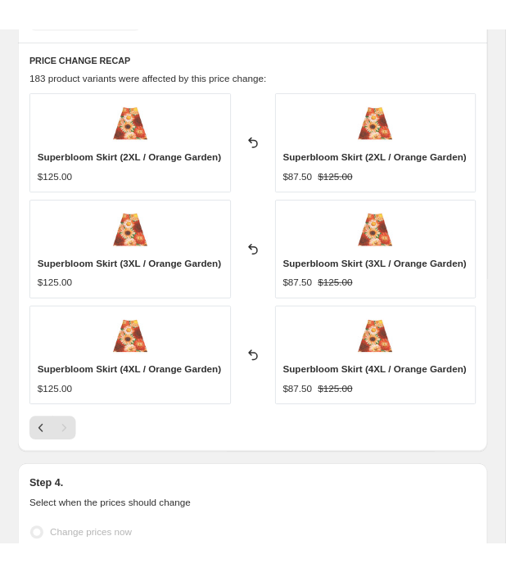
scroll to position [1618, 0]
